Goal: Transaction & Acquisition: Purchase product/service

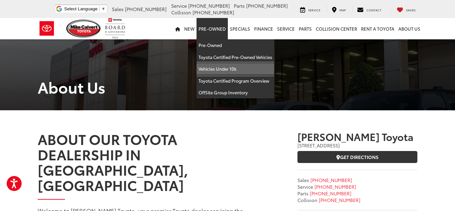
click at [216, 68] on link "Vehicles Under 10k" at bounding box center [236, 69] width 78 height 12
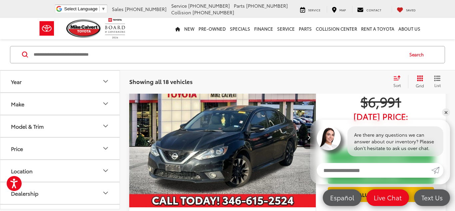
scroll to position [346, 0]
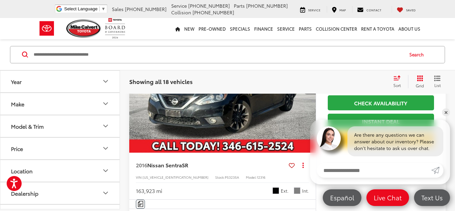
click at [105, 82] on icon "Year" at bounding box center [106, 82] width 4 height 2
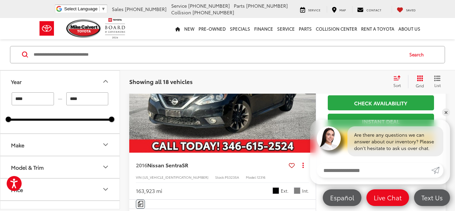
click at [108, 142] on icon "Make" at bounding box center [106, 145] width 8 height 8
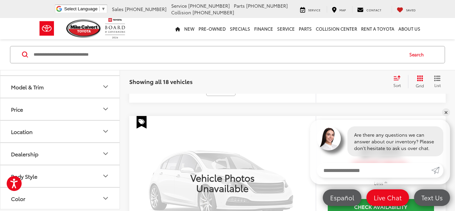
scroll to position [139, 0]
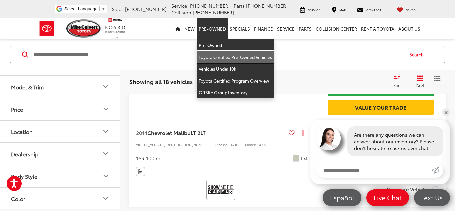
click at [224, 55] on link "Toyota Certified Pre-Owned Vehicles" at bounding box center [236, 57] width 78 height 12
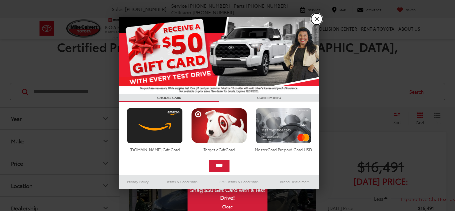
click at [316, 19] on link "X" at bounding box center [316, 18] width 11 height 11
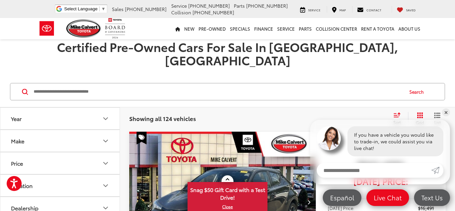
click at [159, 84] on input "Search by Make, Model, or Keyword" at bounding box center [218, 92] width 370 height 16
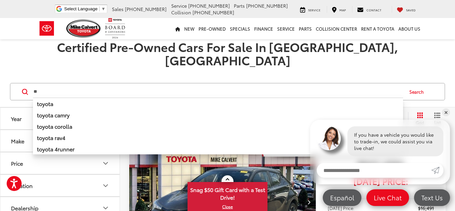
type input "*"
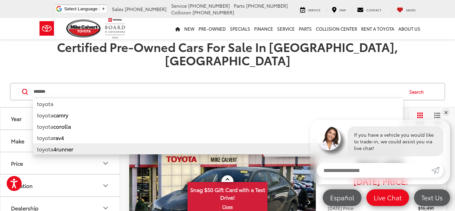
click at [88, 143] on li "toyota 4runner" at bounding box center [218, 148] width 370 height 11
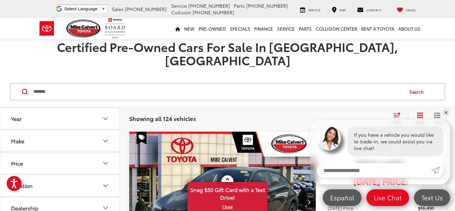
type input "**********"
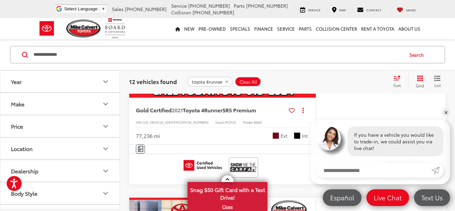
scroll to position [185, 0]
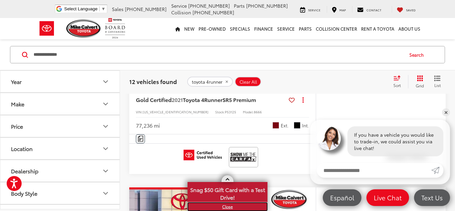
click at [227, 207] on link "X" at bounding box center [227, 206] width 79 height 7
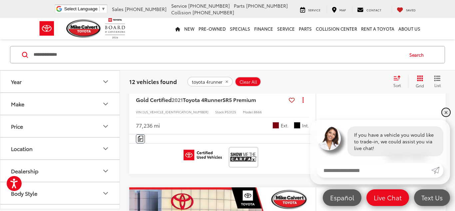
click at [447, 114] on link "✕" at bounding box center [446, 112] width 8 height 8
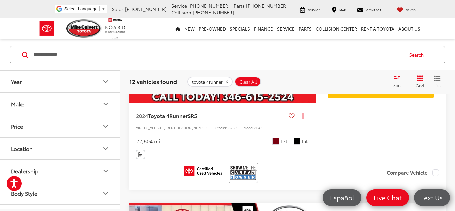
scroll to position [336, 0]
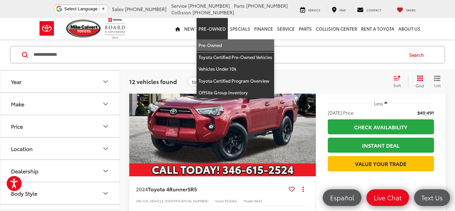
click at [216, 45] on link "Pre-Owned" at bounding box center [236, 45] width 78 height 12
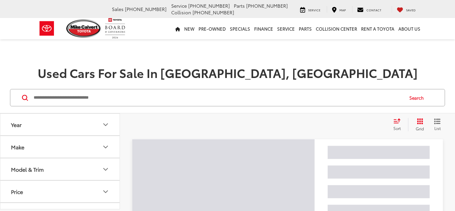
click at [123, 95] on input "Search by Make, Model, or Keyword" at bounding box center [218, 98] width 370 height 16
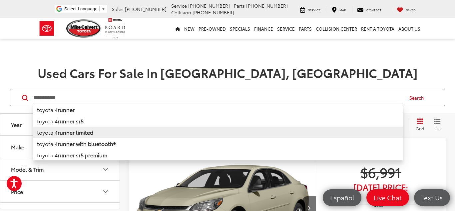
click at [69, 132] on b "runner limited" at bounding box center [76, 132] width 36 height 8
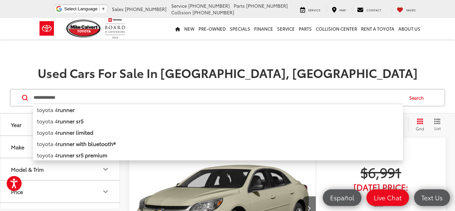
type input "**********"
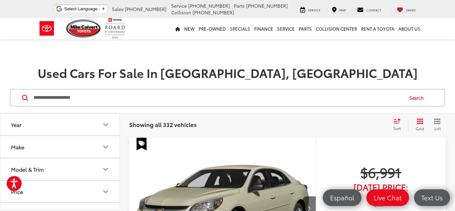
click at [67, 131] on button "Year" at bounding box center [60, 125] width 120 height 22
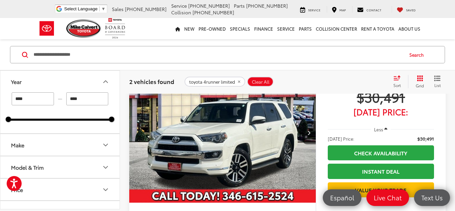
scroll to position [82, 0]
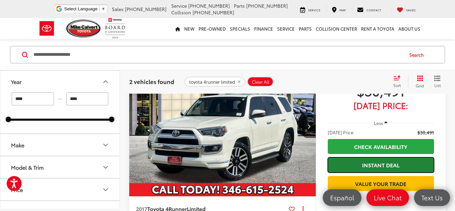
click at [357, 162] on link "Instant Deal" at bounding box center [381, 164] width 106 height 15
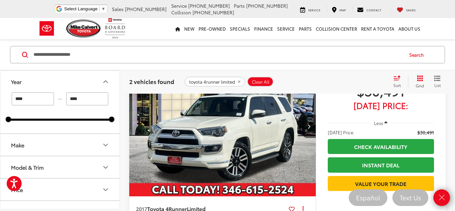
click at [237, 144] on img "2017 Toyota 4Runner Limited 0" at bounding box center [223, 126] width 188 height 141
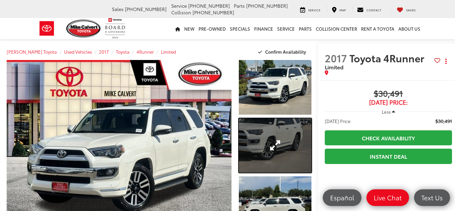
click at [239, 145] on link "Expand Photo 2" at bounding box center [275, 145] width 73 height 55
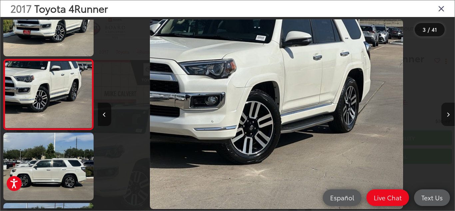
click at [445, 114] on button "Next image" at bounding box center [447, 114] width 13 height 23
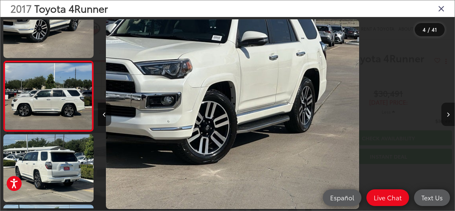
scroll to position [0, 848]
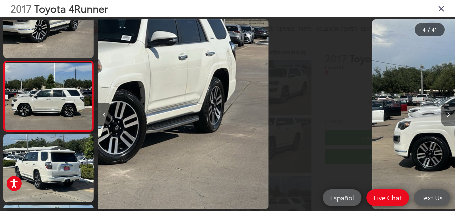
click at [445, 114] on button "Next image" at bounding box center [447, 114] width 13 height 23
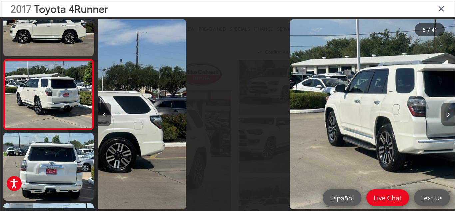
scroll to position [0, 0]
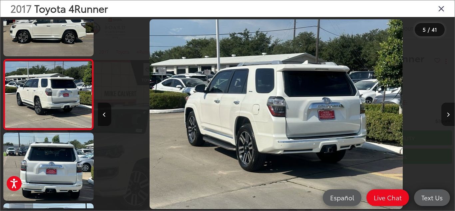
click at [445, 114] on button "Next image" at bounding box center [447, 114] width 13 height 23
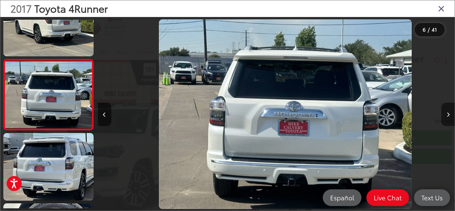
scroll to position [0, 1785]
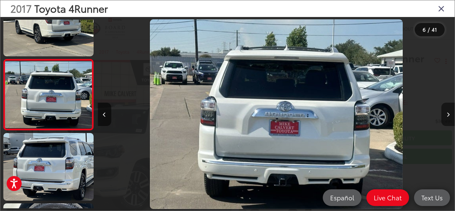
click at [445, 114] on button "Next image" at bounding box center [447, 114] width 13 height 23
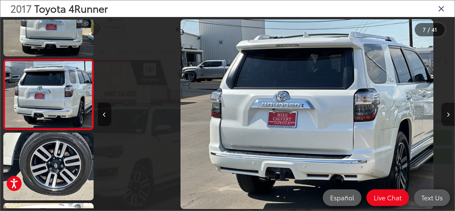
scroll to position [0, 2141]
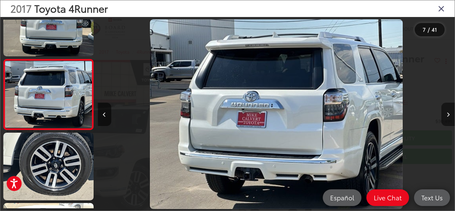
click at [445, 114] on button "Next image" at bounding box center [447, 114] width 13 height 23
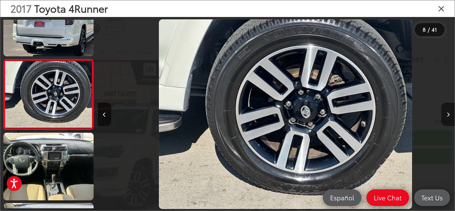
scroll to position [0, 2498]
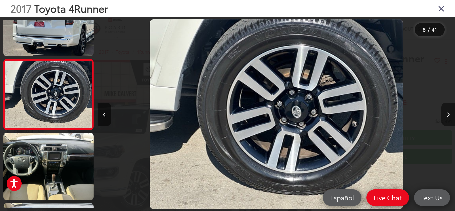
click at [445, 114] on button "Next image" at bounding box center [447, 114] width 13 height 23
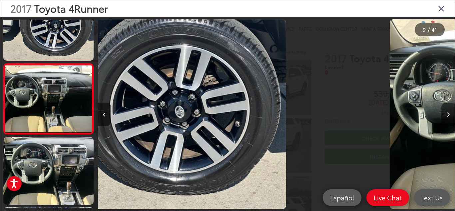
scroll to position [524, 0]
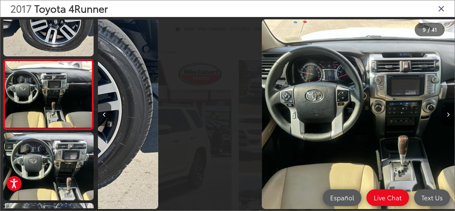
click at [445, 114] on button "Next image" at bounding box center [447, 114] width 13 height 23
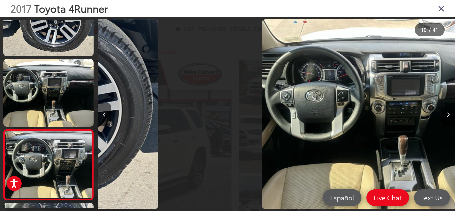
scroll to position [0, 2776]
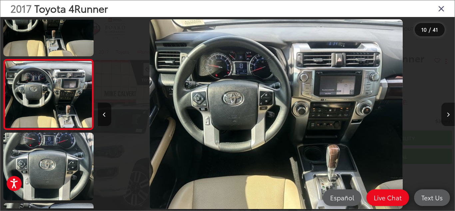
click at [445, 114] on button "Next image" at bounding box center [447, 114] width 13 height 23
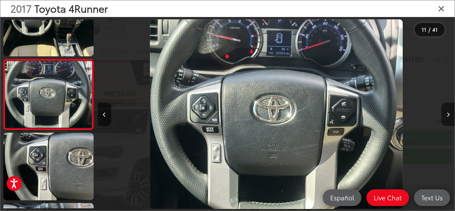
click at [445, 114] on button "Next image" at bounding box center [447, 114] width 13 height 23
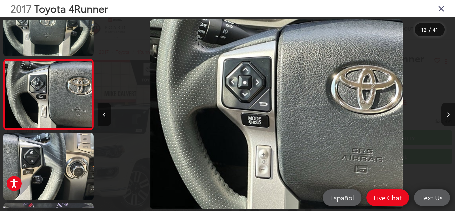
click at [445, 114] on button "Next image" at bounding box center [447, 114] width 13 height 23
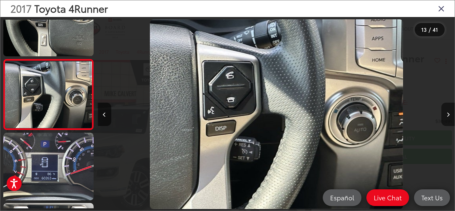
click at [445, 114] on button "Next image" at bounding box center [447, 114] width 13 height 23
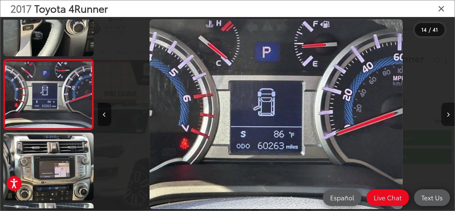
click at [445, 114] on button "Next image" at bounding box center [447, 114] width 13 height 23
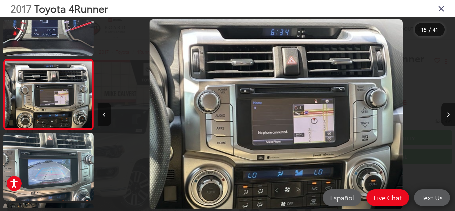
click at [445, 114] on button "Next image" at bounding box center [447, 114] width 13 height 23
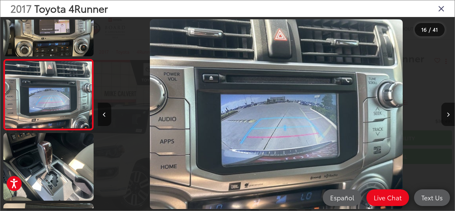
click at [440, 12] on icon "Close gallery" at bounding box center [441, 8] width 7 height 9
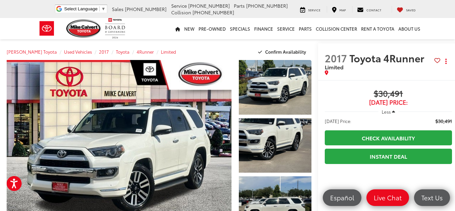
click at [392, 109] on icon "button" at bounding box center [393, 111] width 3 height 5
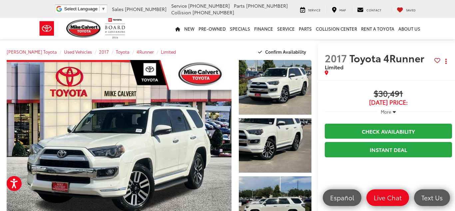
click at [393, 109] on icon "button" at bounding box center [394, 111] width 3 height 5
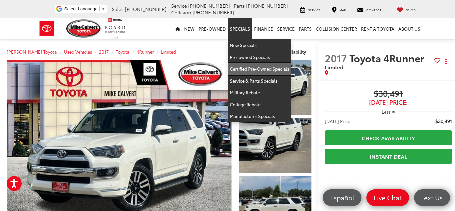
click at [247, 69] on link "Certified Pre-Owned Specials" at bounding box center [259, 69] width 63 height 12
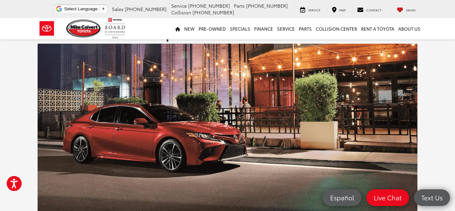
scroll to position [3, 0]
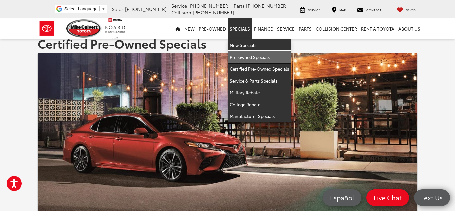
click at [246, 57] on link "Pre-owned Specials" at bounding box center [259, 57] width 63 height 12
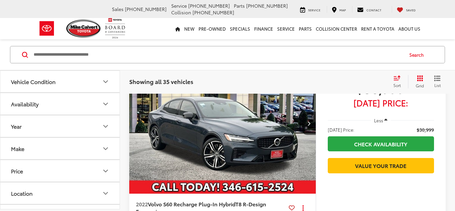
click at [243, 42] on div "Search" at bounding box center [227, 54] width 455 height 31
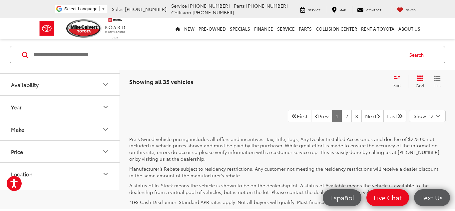
scroll to position [2877, 0]
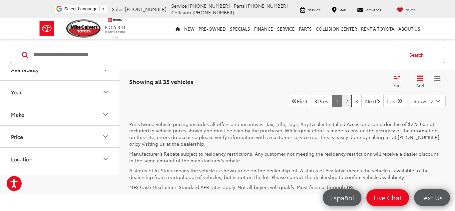
click at [342, 101] on link "2" at bounding box center [347, 101] width 10 height 12
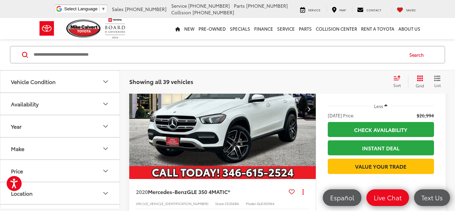
scroll to position [738, 0]
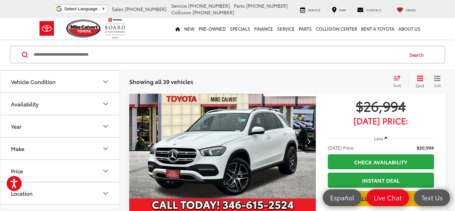
click at [308, 143] on icon "Next image" at bounding box center [309, 141] width 3 height 5
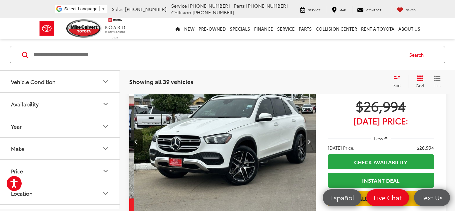
scroll to position [0, 188]
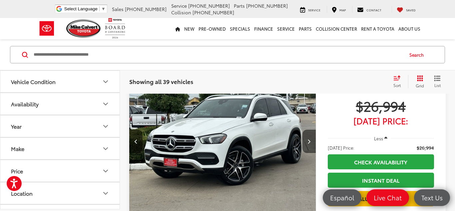
click at [308, 143] on icon "Next image" at bounding box center [309, 141] width 3 height 5
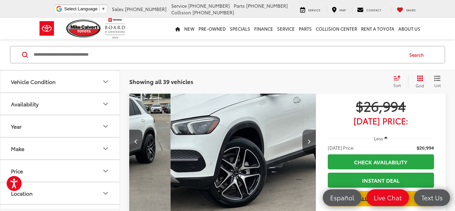
scroll to position [0, 375]
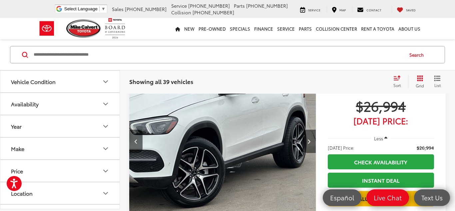
click at [308, 143] on icon "Next image" at bounding box center [309, 141] width 3 height 5
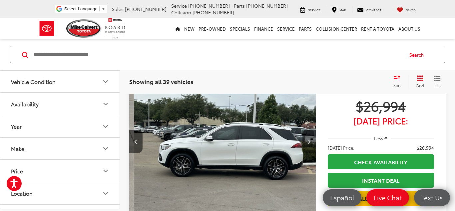
scroll to position [0, 563]
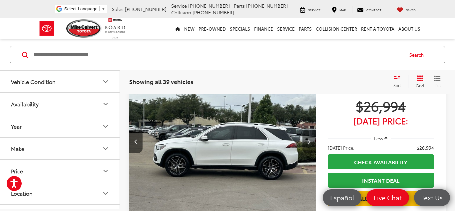
click at [308, 143] on icon "Next image" at bounding box center [309, 141] width 3 height 5
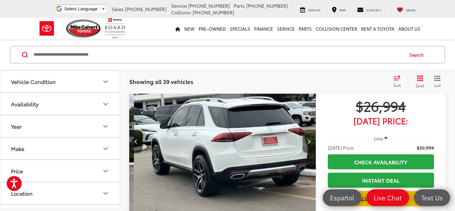
scroll to position [0, 750]
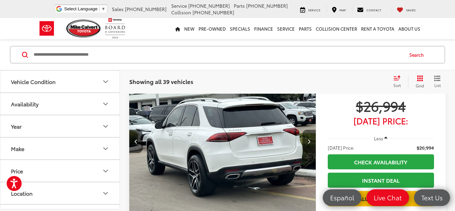
click at [308, 143] on icon "Next image" at bounding box center [309, 141] width 3 height 5
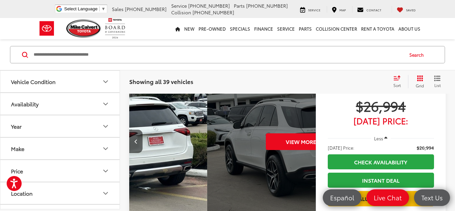
scroll to position [0, 938]
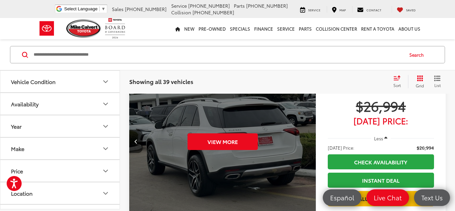
click at [308, 143] on div "View More" at bounding box center [223, 141] width 188 height 141
